Goal: Obtain resource: Download file/media

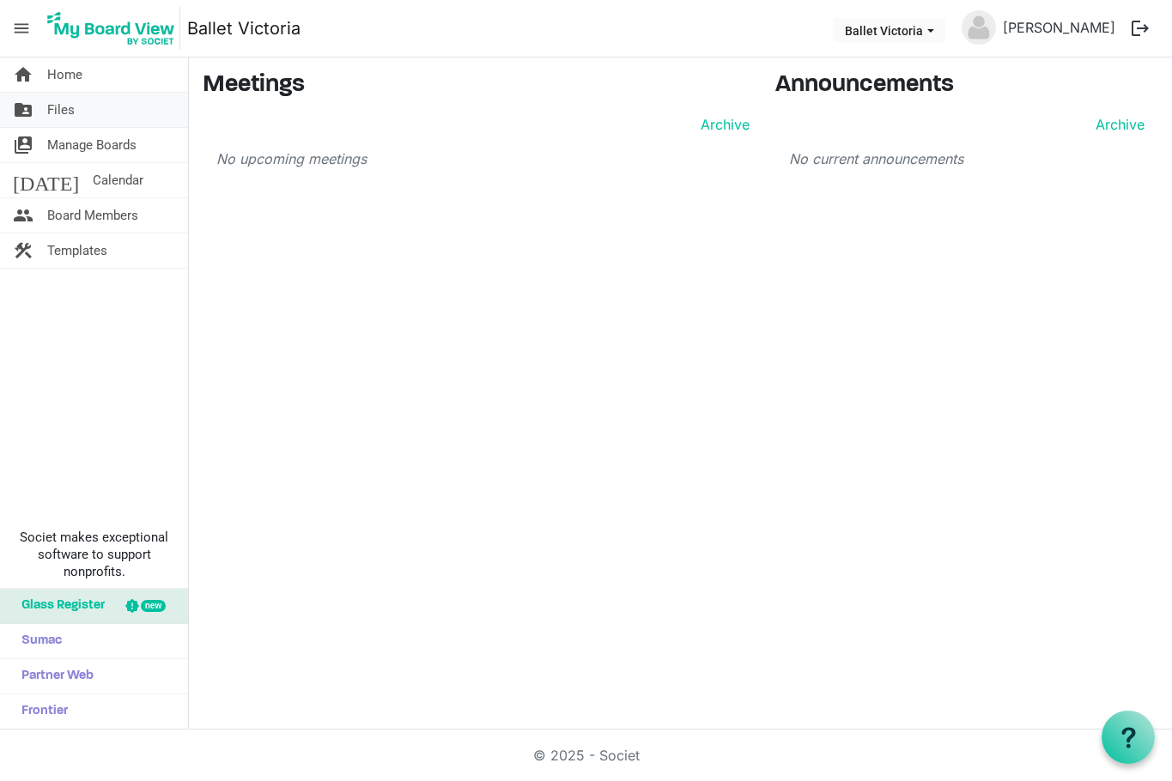
click at [85, 108] on link "folder_shared Files" at bounding box center [94, 110] width 188 height 34
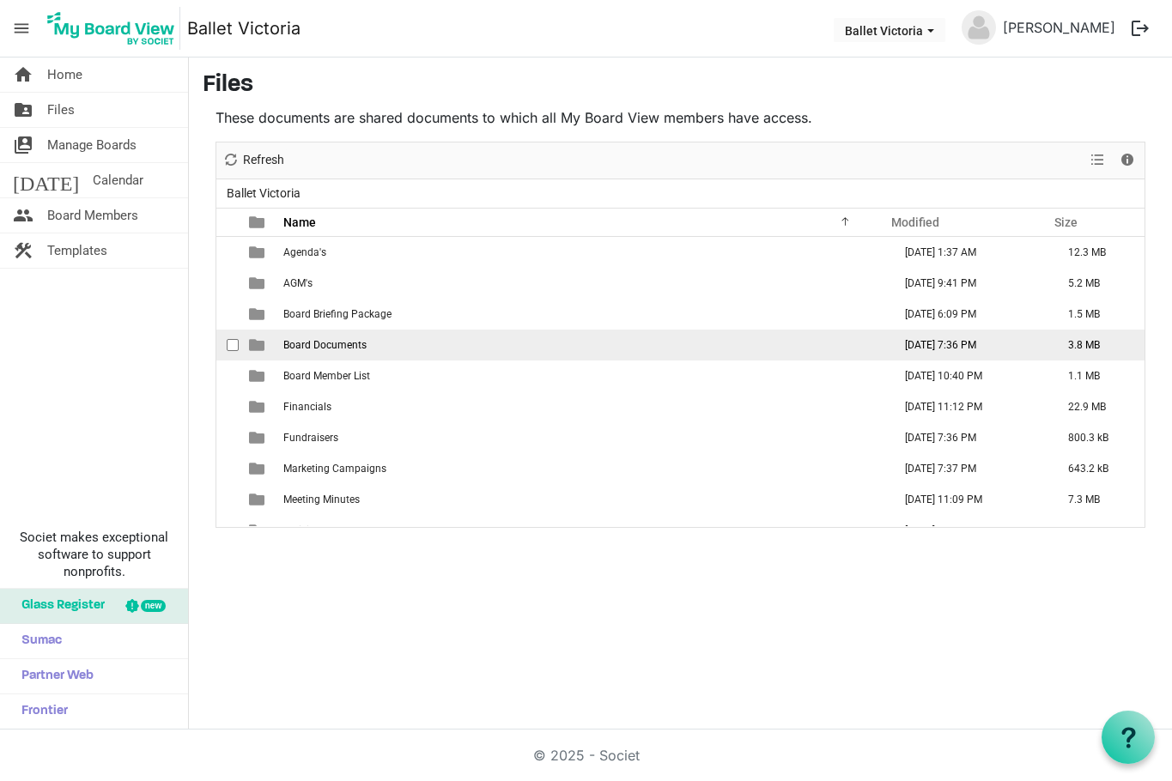
click at [340, 344] on span "Board Documents" at bounding box center [324, 345] width 83 height 12
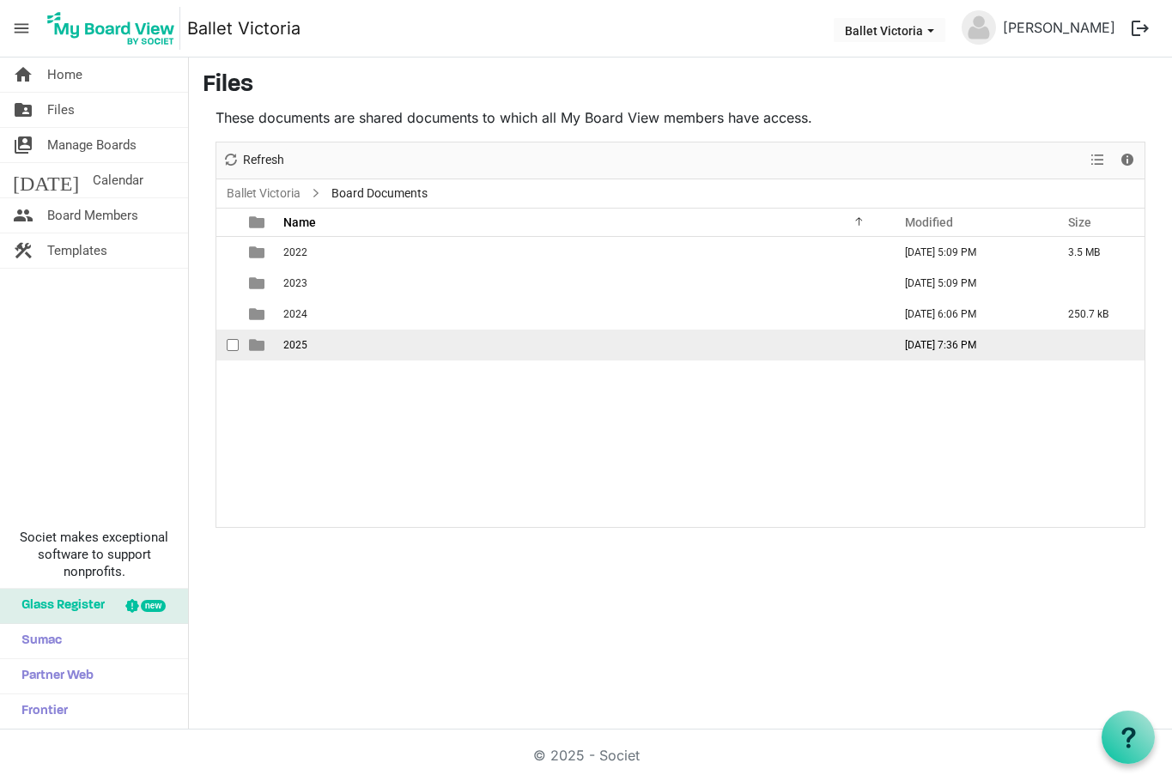
click at [337, 340] on td "2025" at bounding box center [582, 345] width 609 height 31
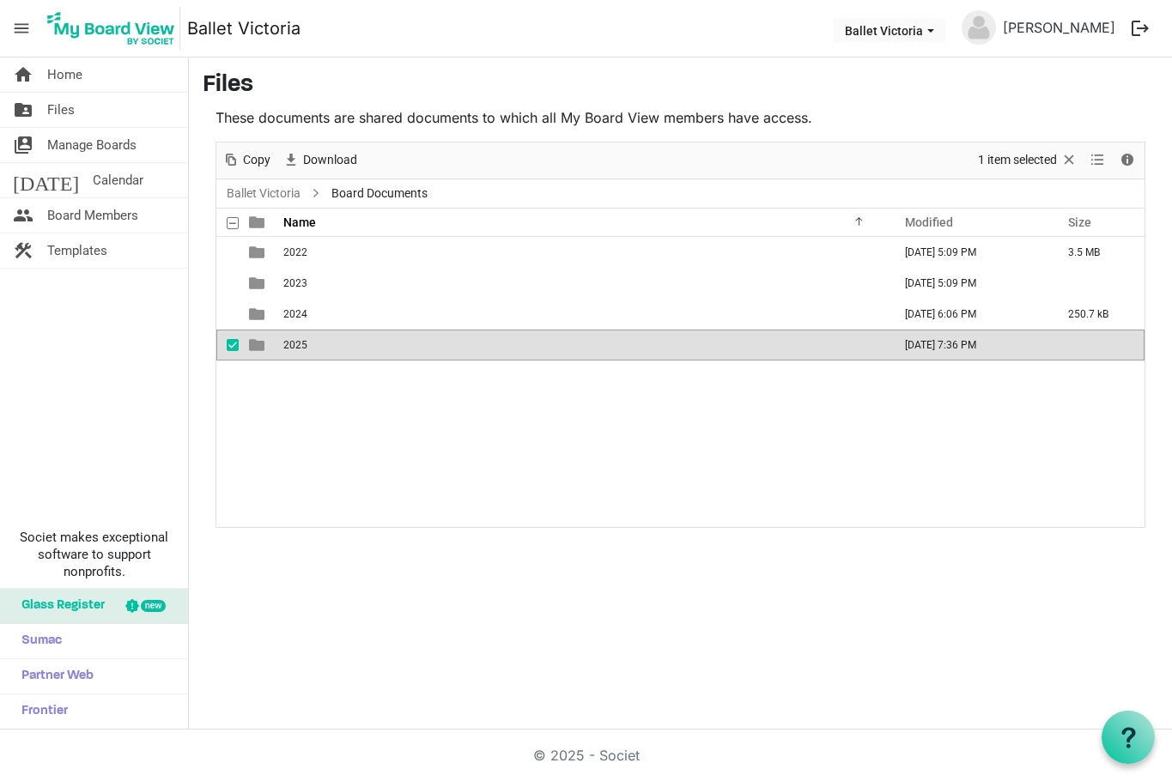
click at [337, 340] on td "2025" at bounding box center [582, 345] width 609 height 31
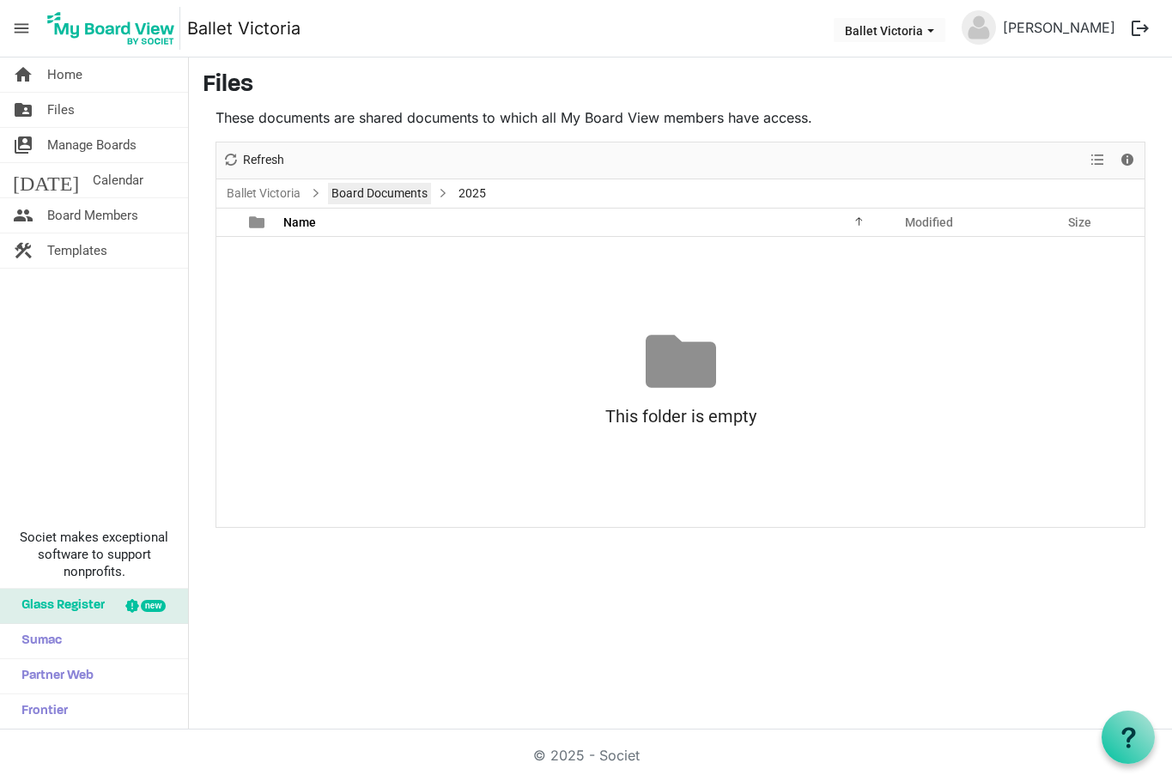
click at [385, 193] on link "Board Documents" at bounding box center [379, 193] width 103 height 21
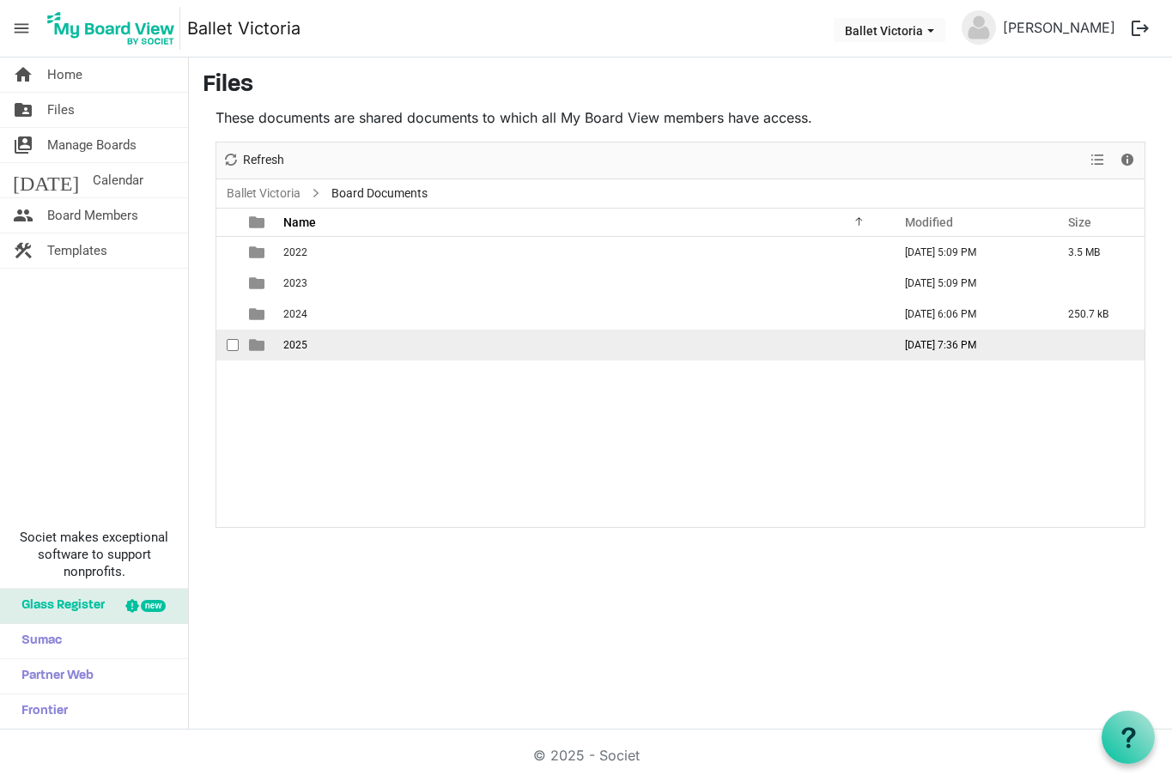
click at [300, 347] on span "2025" at bounding box center [295, 345] width 24 height 12
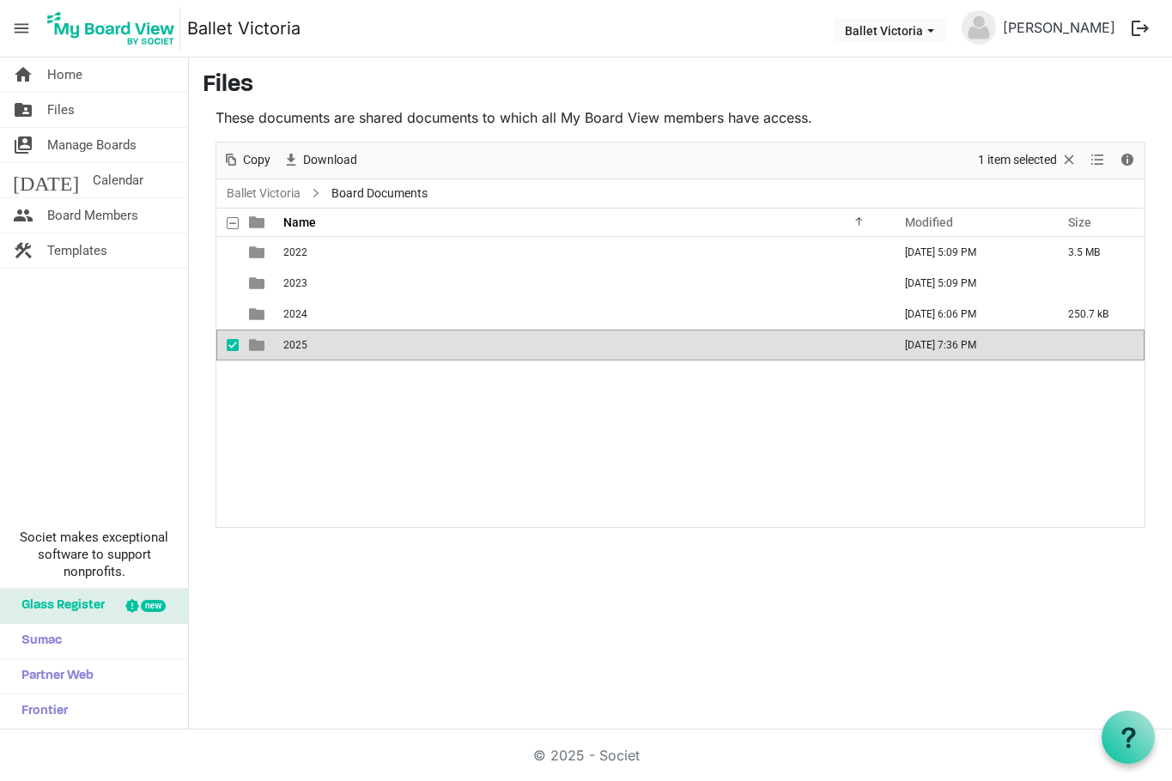
click at [300, 347] on span "2025" at bounding box center [295, 345] width 24 height 12
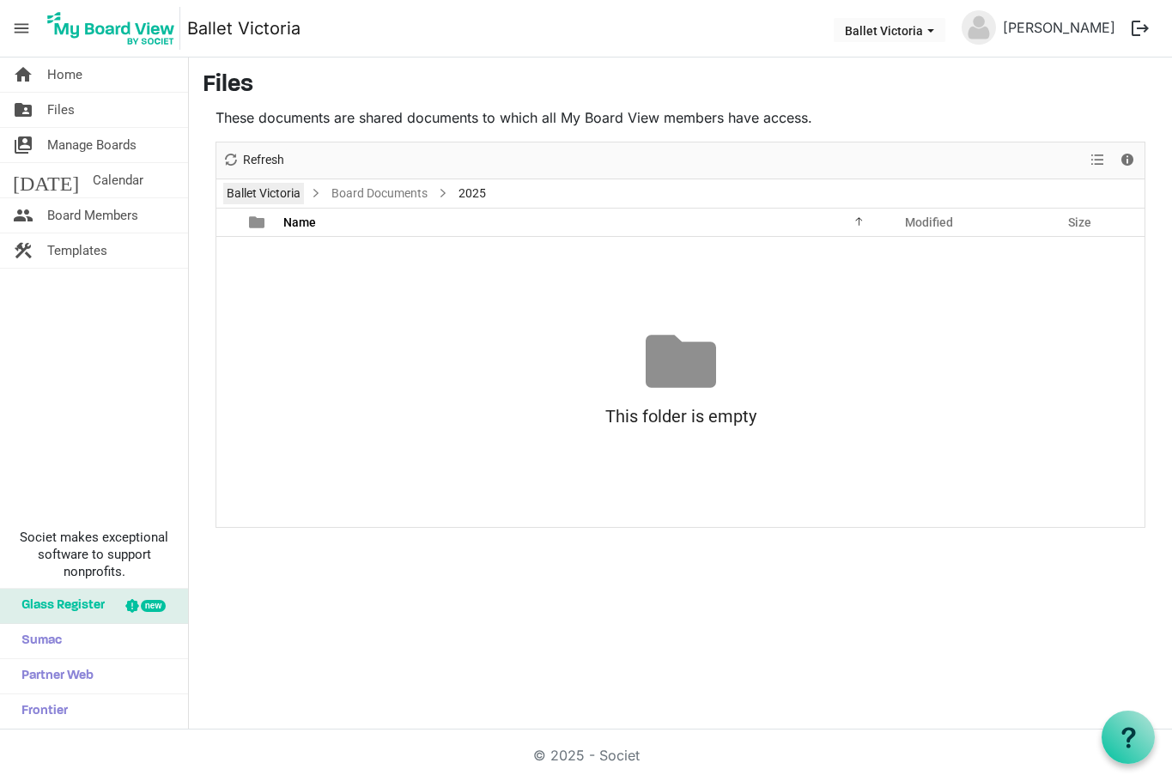
click at [281, 186] on link "Ballet Victoria" at bounding box center [263, 193] width 81 height 21
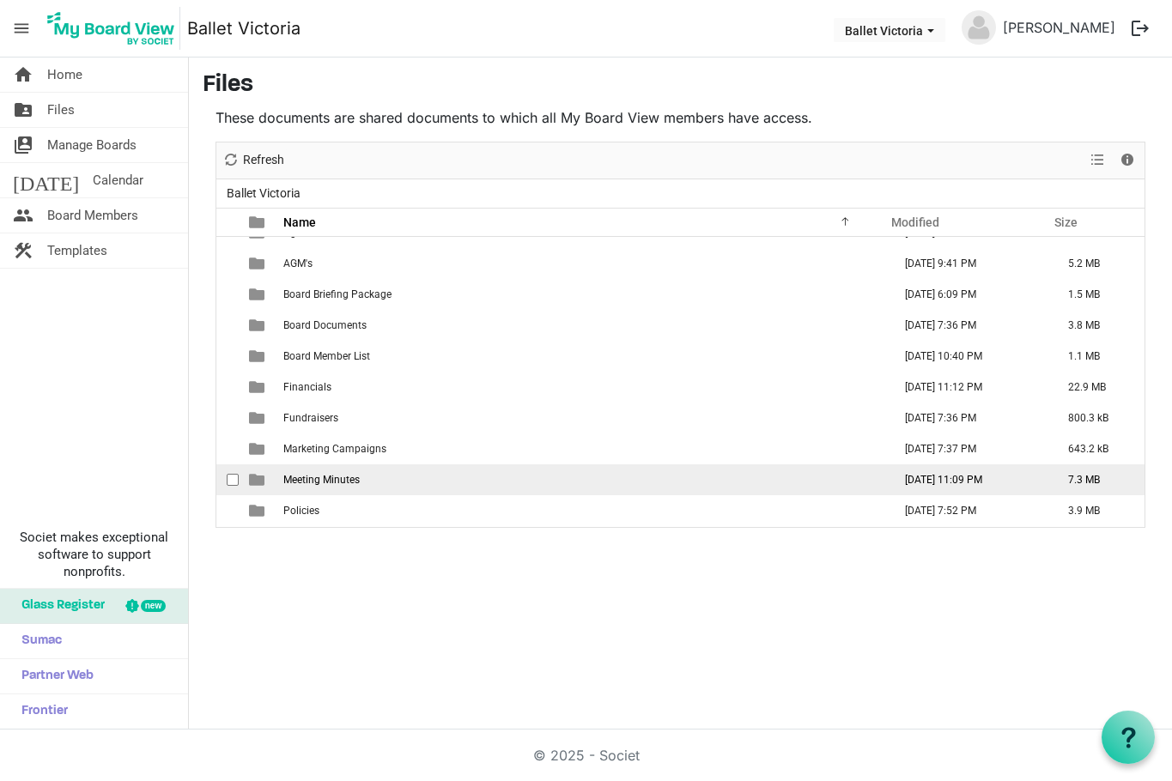
click at [318, 482] on span "Meeting Minutes" at bounding box center [321, 480] width 76 height 12
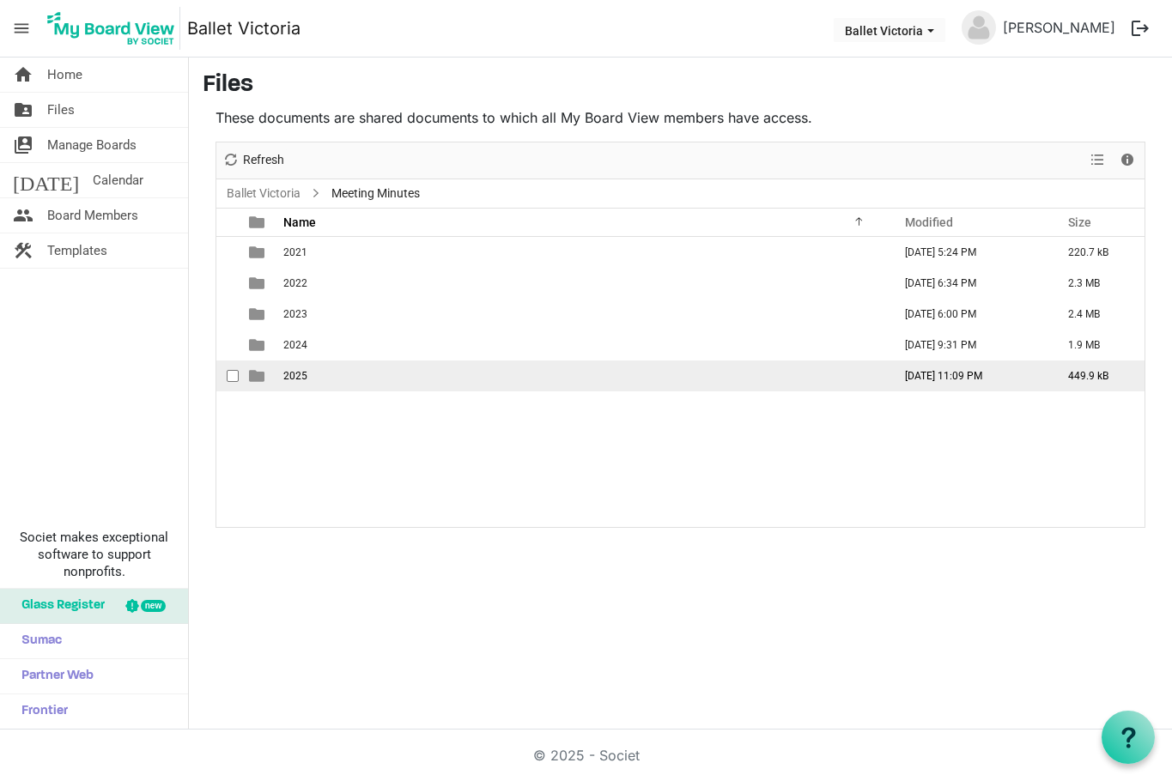
click at [322, 373] on td "2025" at bounding box center [582, 376] width 609 height 31
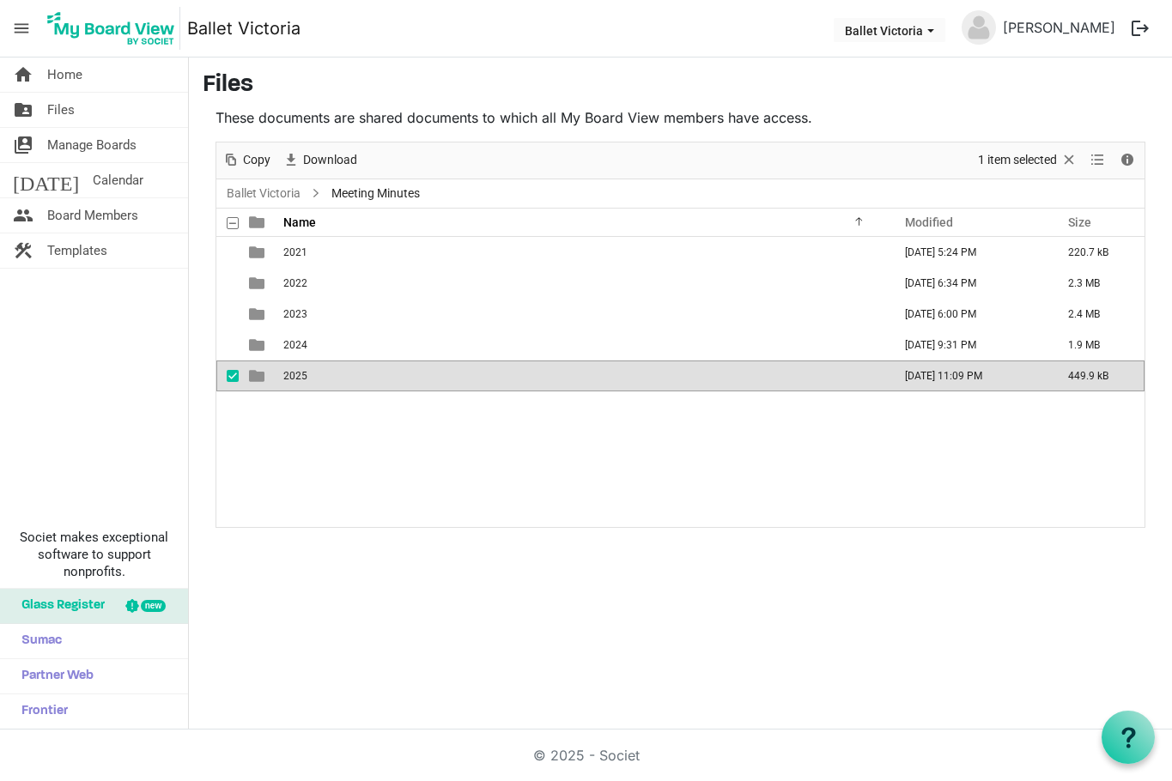
click at [322, 373] on td "2025" at bounding box center [582, 376] width 609 height 31
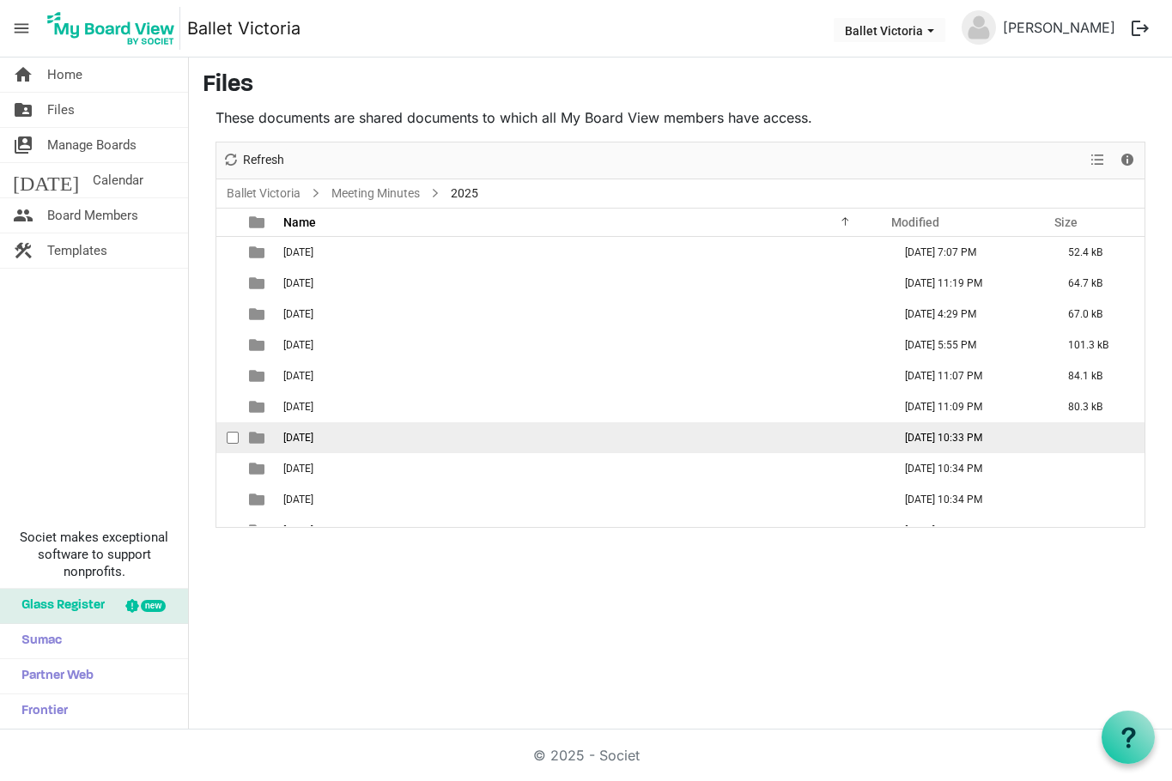
click at [313, 439] on span "07 July" at bounding box center [298, 438] width 30 height 12
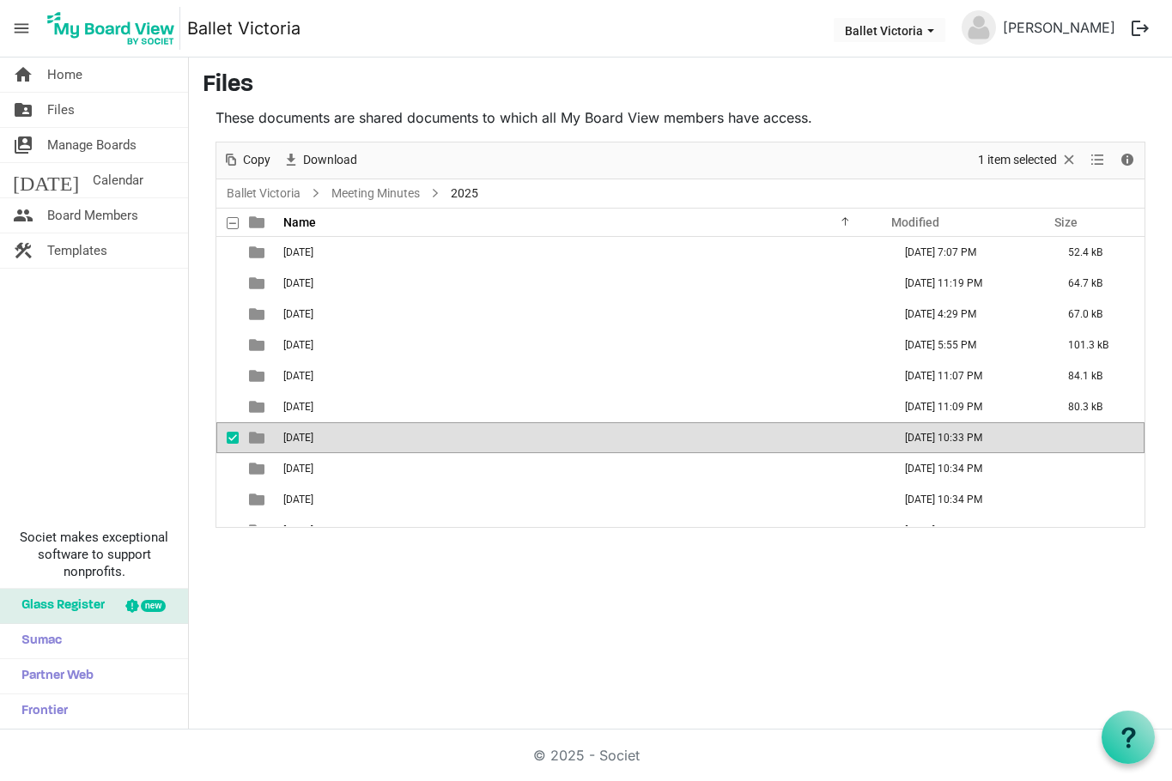
click at [313, 439] on span "07 July" at bounding box center [298, 438] width 30 height 12
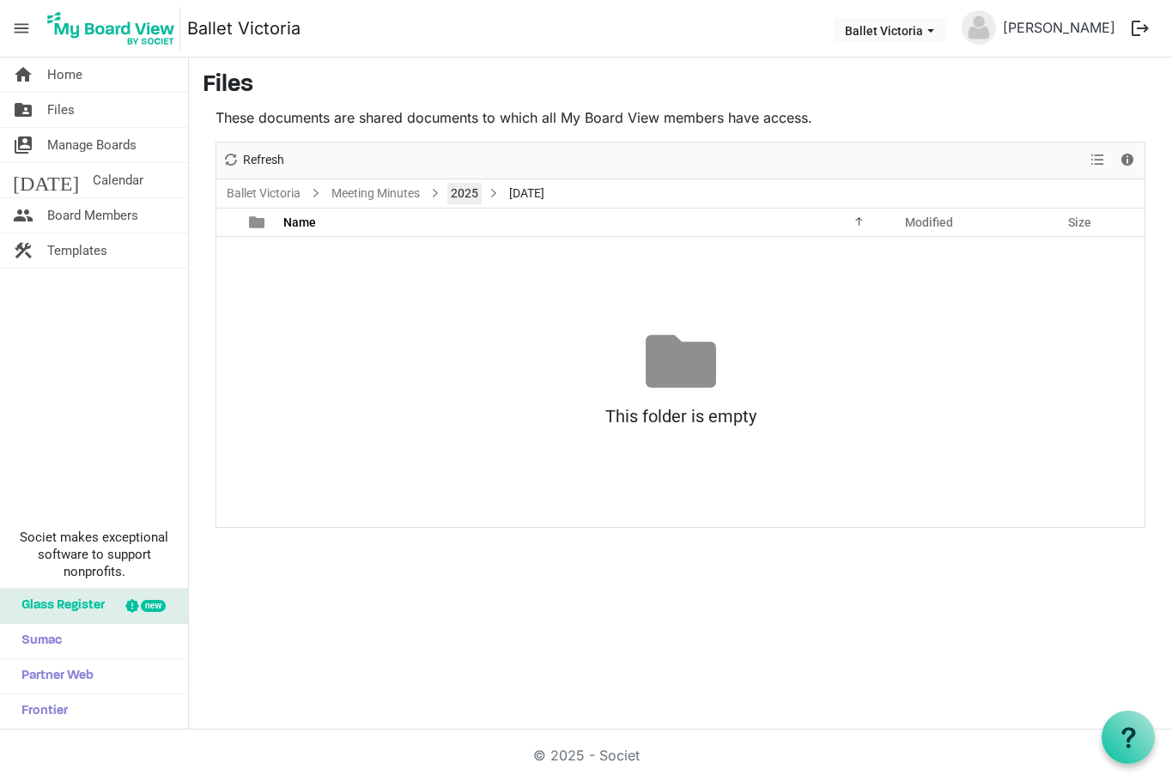
click at [467, 185] on link "2025" at bounding box center [464, 193] width 34 height 21
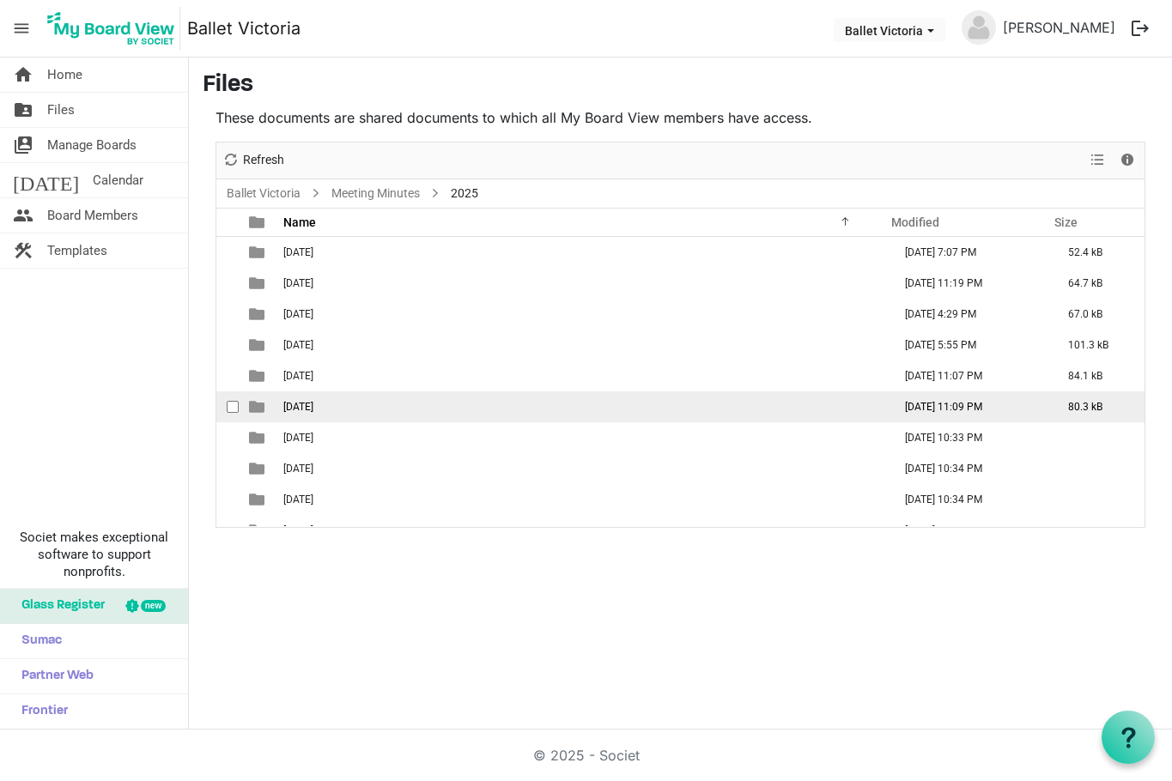
click at [327, 408] on td "06 June" at bounding box center [582, 406] width 609 height 31
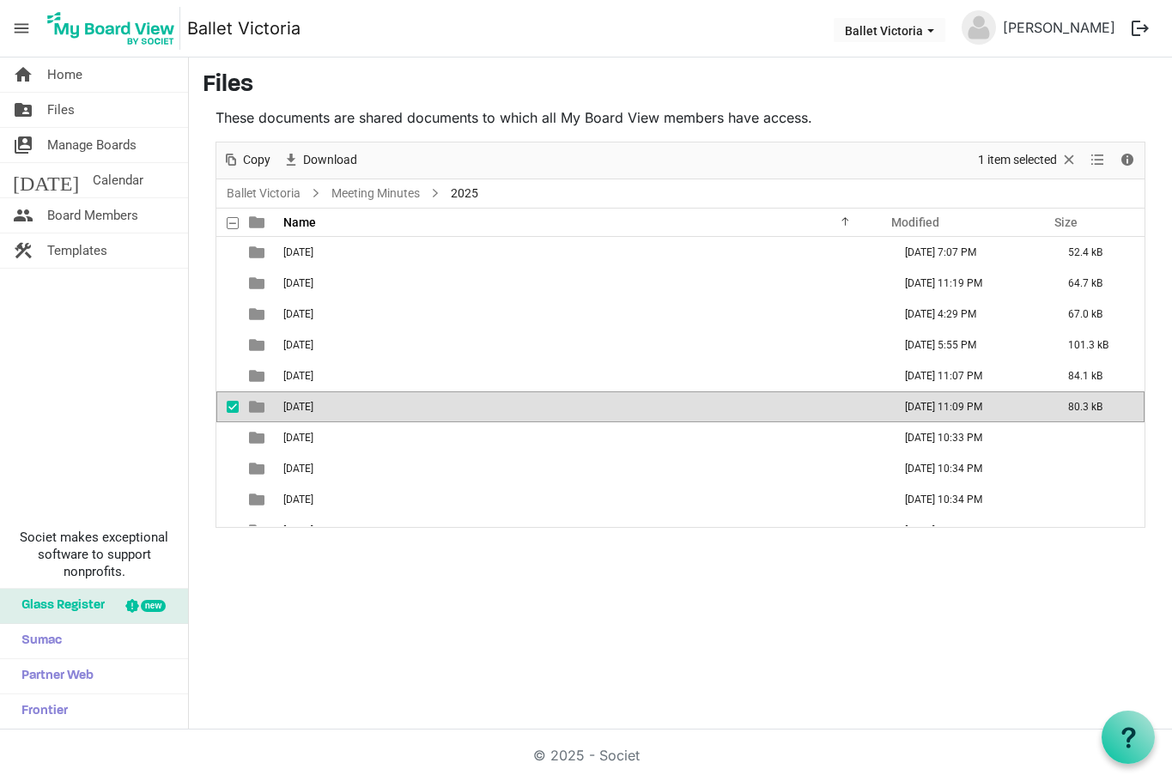
click at [327, 408] on td "06 June" at bounding box center [582, 406] width 609 height 31
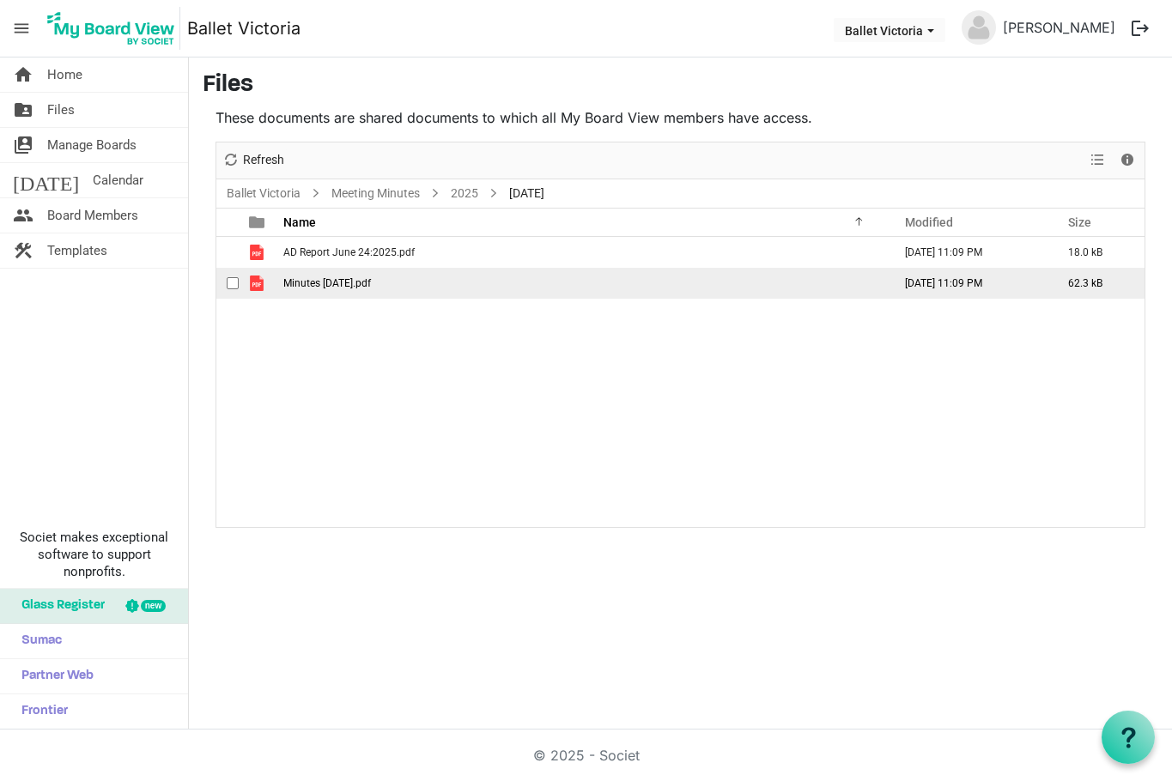
click at [338, 281] on span "Minutes June 24 2025.pdf" at bounding box center [327, 283] width 88 height 12
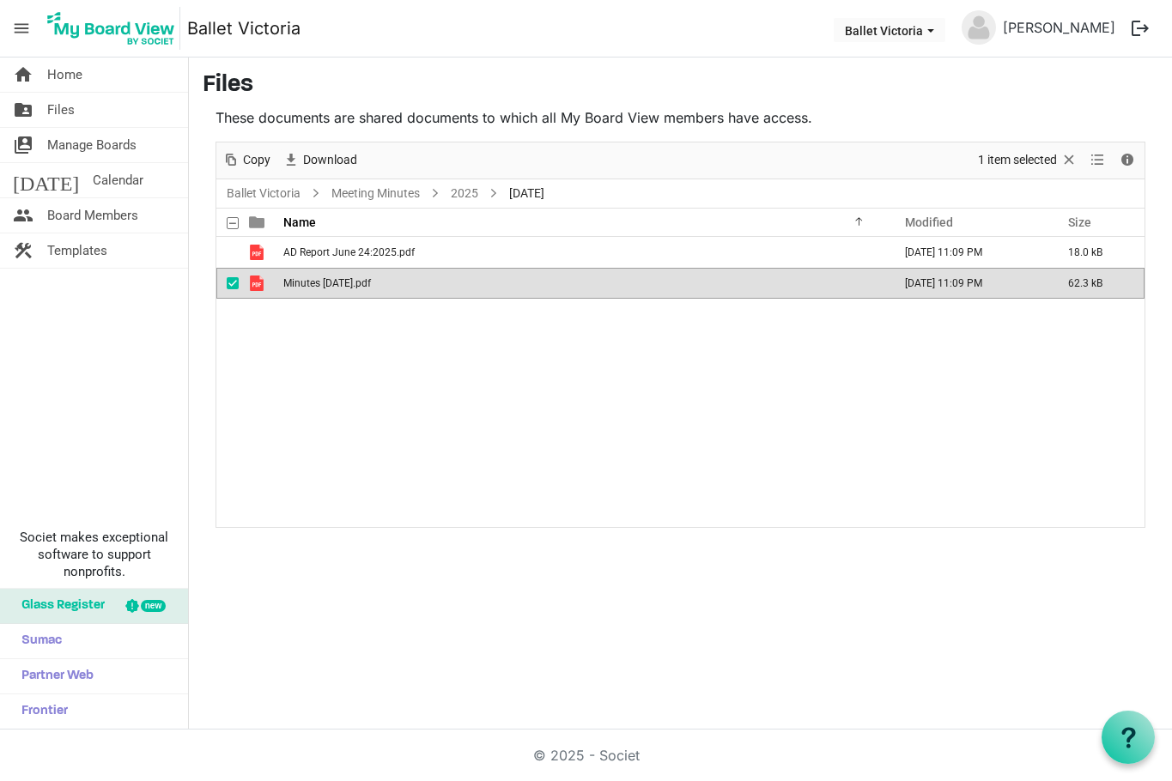
click at [338, 281] on span "Minutes June 24 2025.pdf" at bounding box center [327, 283] width 88 height 12
